Goal: Find specific page/section: Find specific page/section

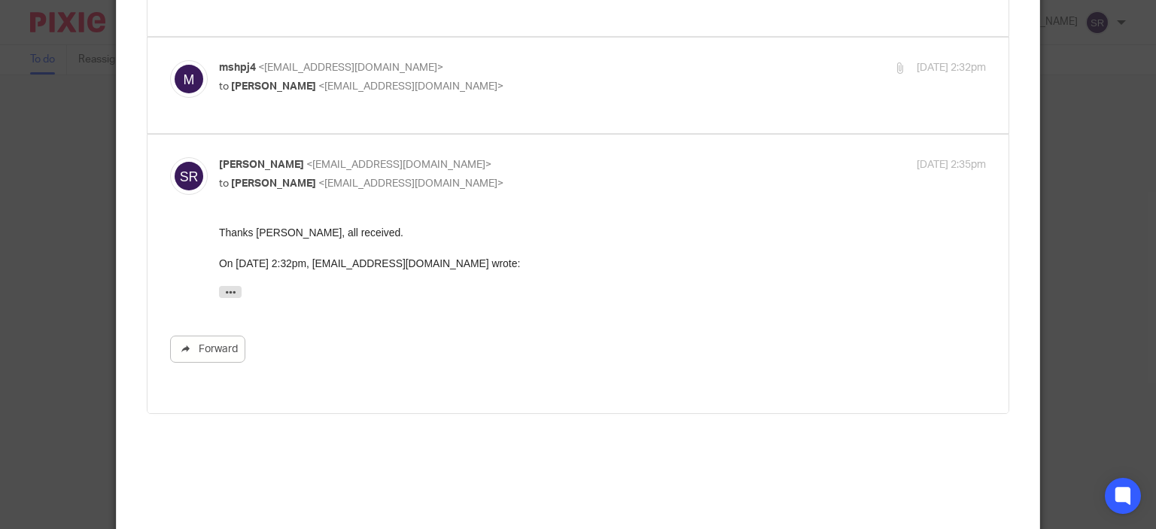
scroll to position [376, 0]
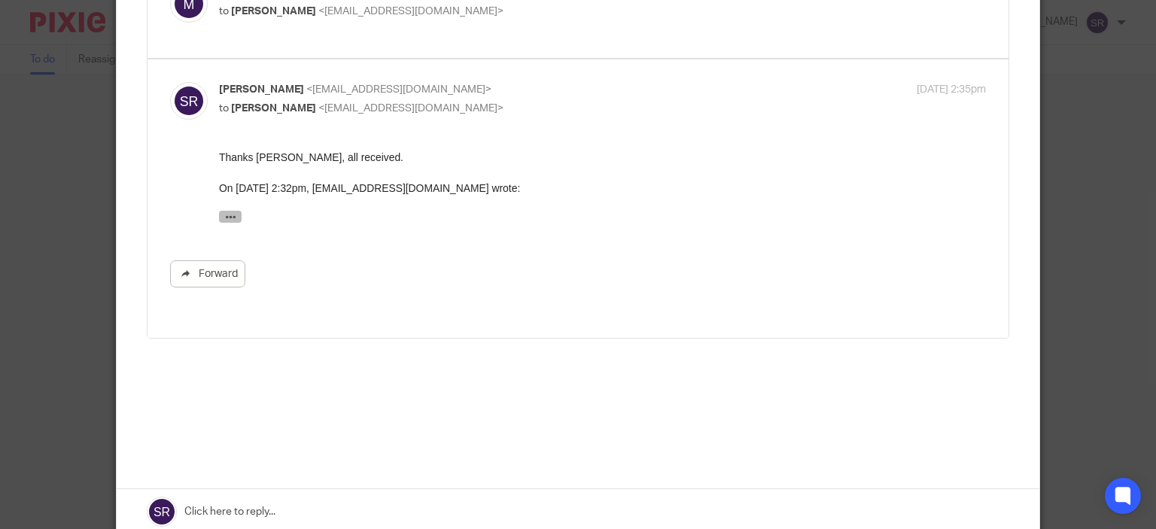
click at [234, 212] on icon "button" at bounding box center [229, 216] width 11 height 11
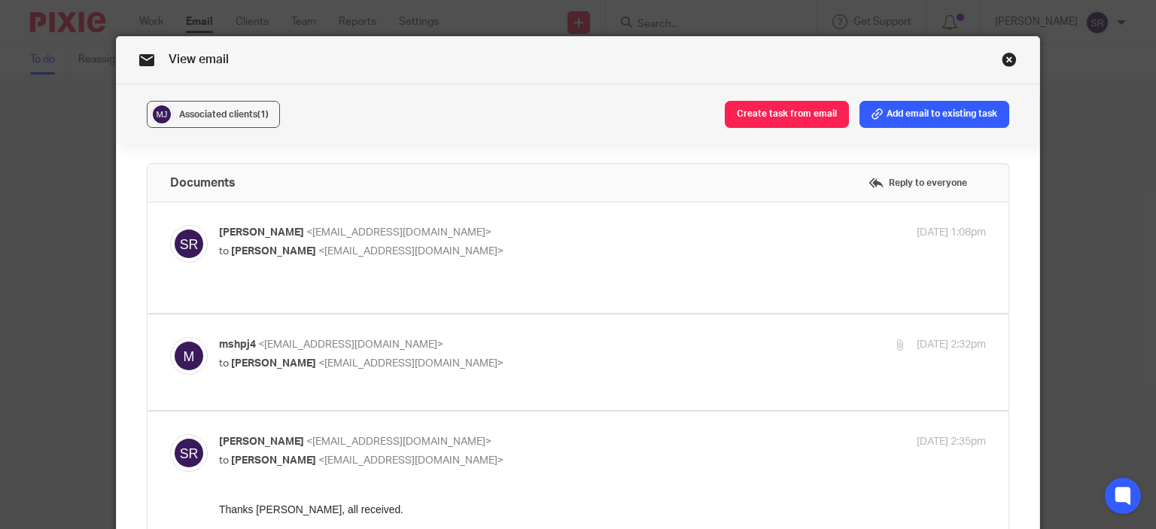
scroll to position [0, 0]
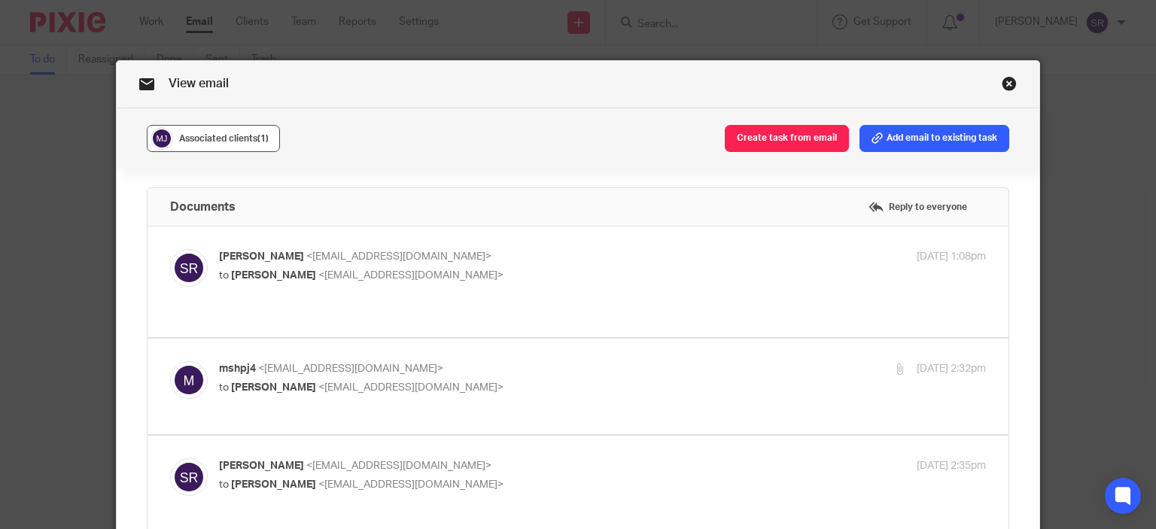
click at [257, 135] on span "(1)" at bounding box center [262, 138] width 11 height 9
click at [230, 134] on span "Associated clients (1)" at bounding box center [224, 138] width 90 height 9
click at [1002, 83] on link "Close this dialog window" at bounding box center [1009, 86] width 15 height 20
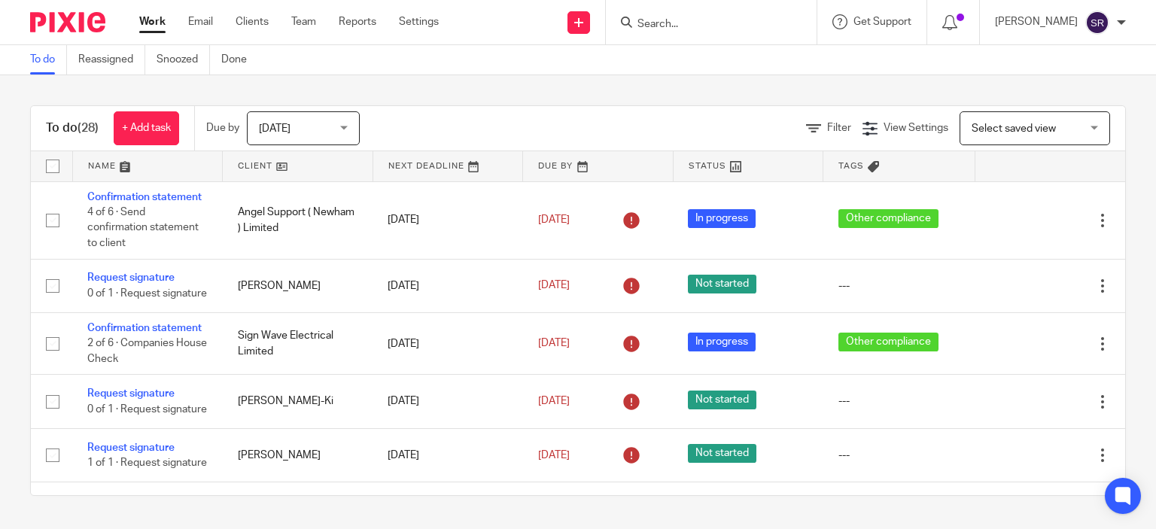
click at [665, 28] on div at bounding box center [708, 22] width 175 height 19
click at [701, 23] on input "Search" at bounding box center [703, 25] width 135 height 14
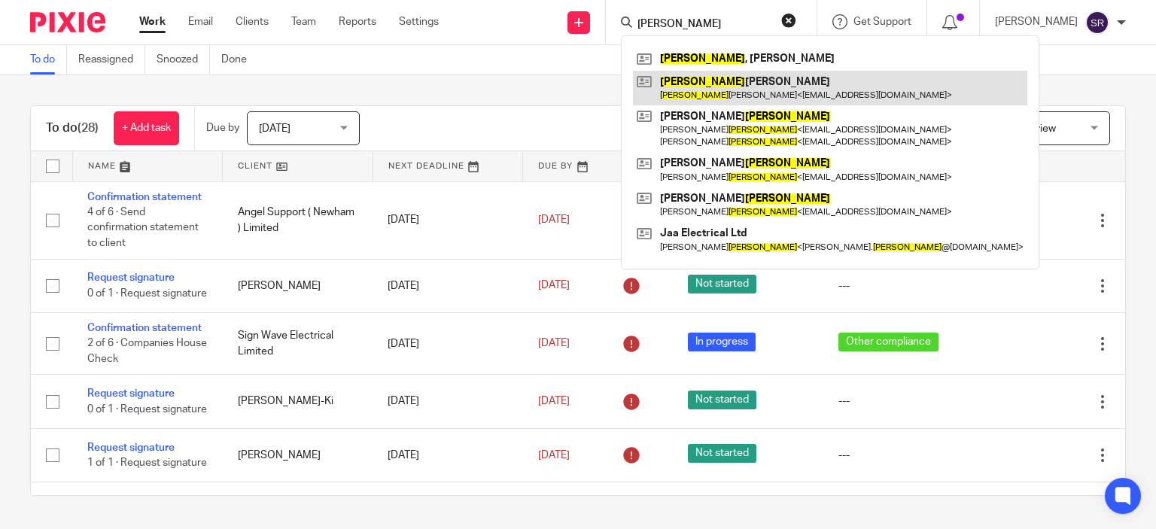
type input "[PERSON_NAME]"
click at [705, 86] on link at bounding box center [830, 88] width 394 height 35
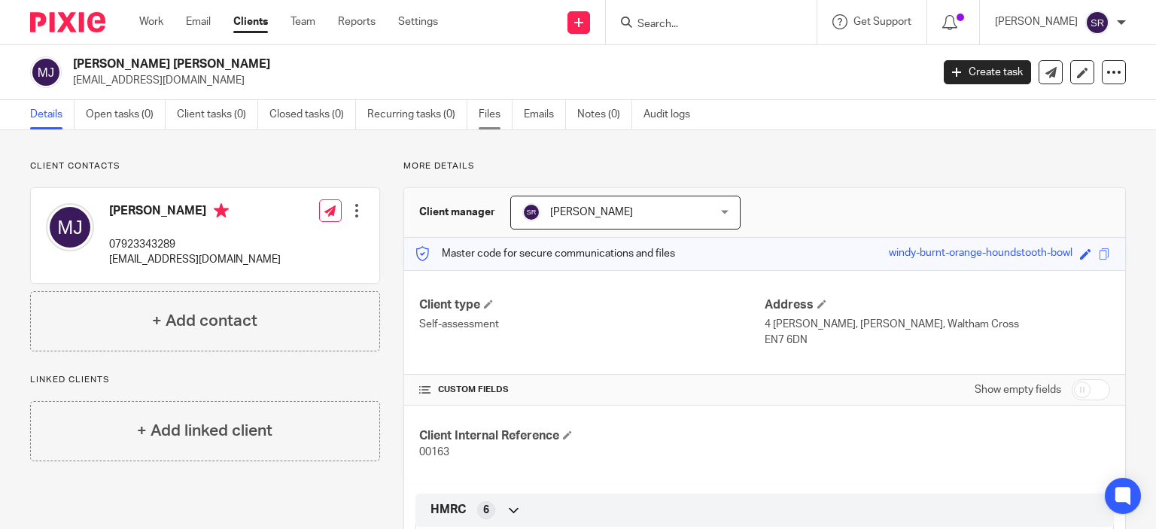
click at [500, 106] on link "Files" at bounding box center [496, 114] width 34 height 29
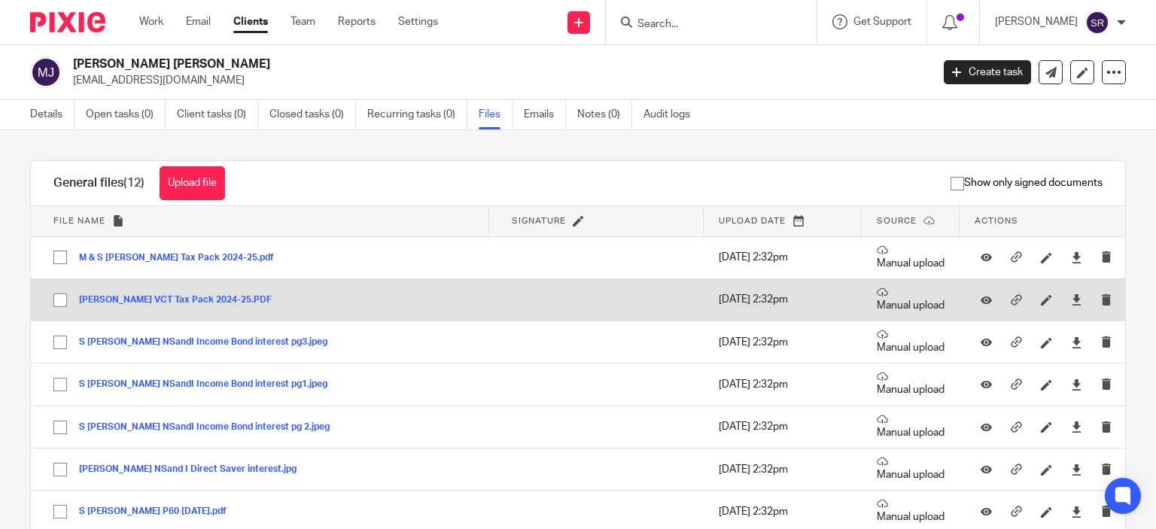
click at [181, 297] on button "M Jackson VCT Tax Pack 2024-25.PDF" at bounding box center [181, 300] width 204 height 11
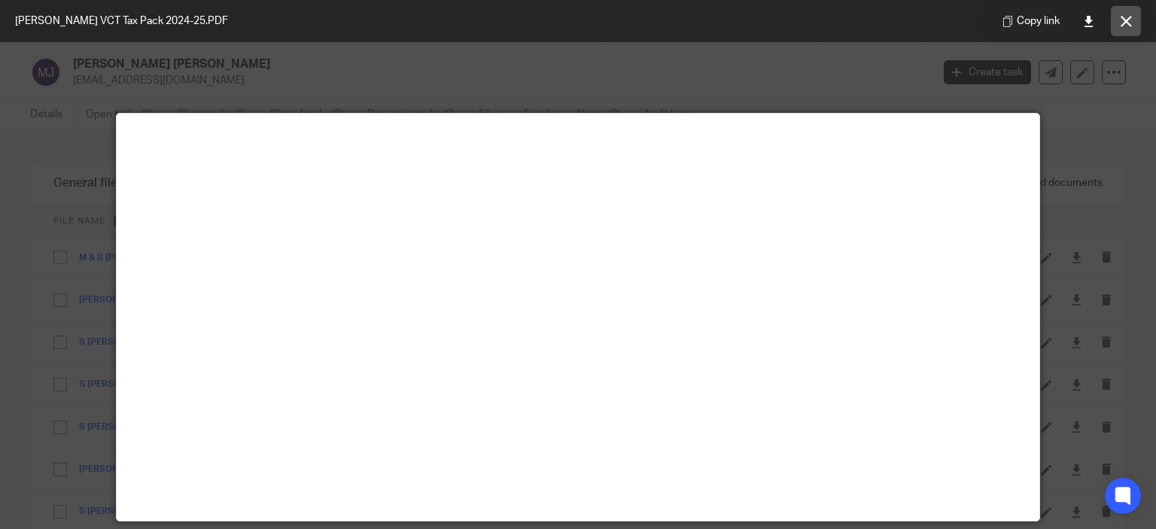
click at [1129, 25] on icon at bounding box center [1126, 21] width 11 height 11
